Goal: Information Seeking & Learning: Stay updated

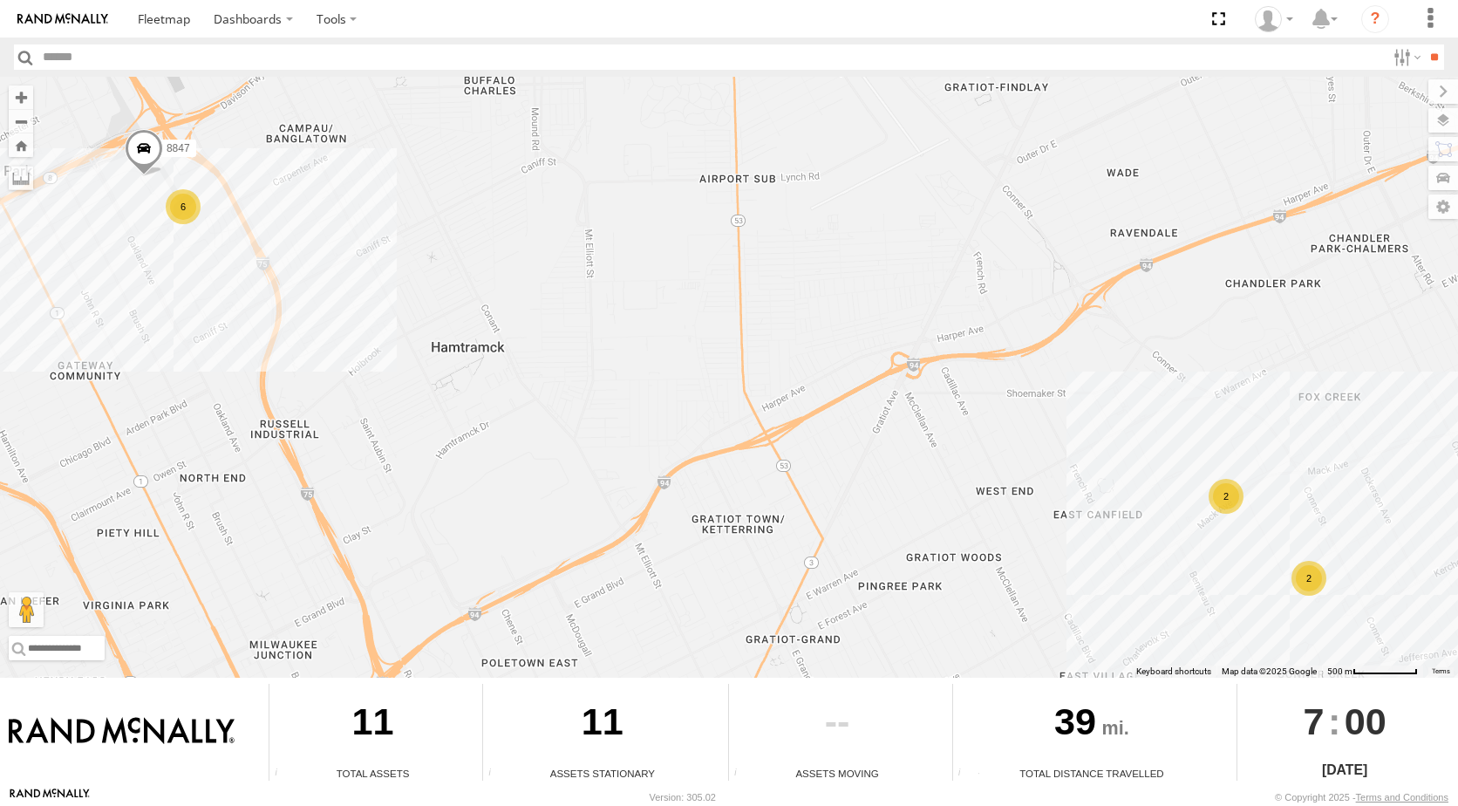
click at [1306, 582] on div "2" at bounding box center [1308, 578] width 35 height 35
